Goal: Transaction & Acquisition: Purchase product/service

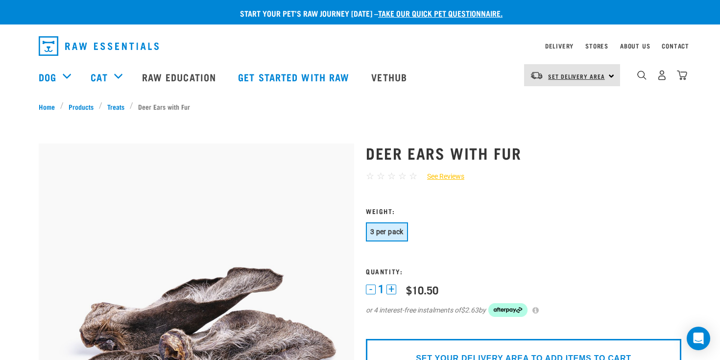
click at [593, 75] on span "Set Delivery Area" at bounding box center [576, 75] width 57 height 3
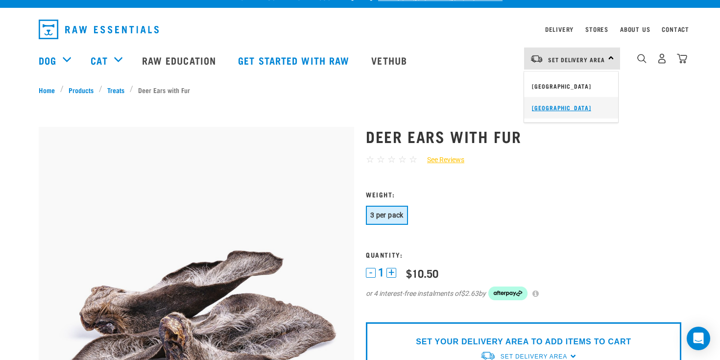
scroll to position [15, 0]
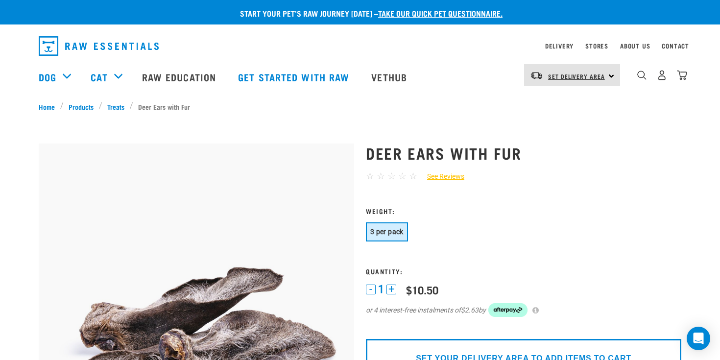
click at [581, 76] on span "Set Delivery Area" at bounding box center [576, 75] width 57 height 3
click at [557, 182] on div "☆ ☆ ☆ ☆ ☆ See Reviews" at bounding box center [524, 177] width 316 height 14
